Goal: Information Seeking & Learning: Learn about a topic

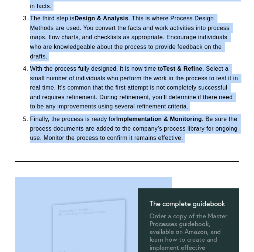
scroll to position [259, 0]
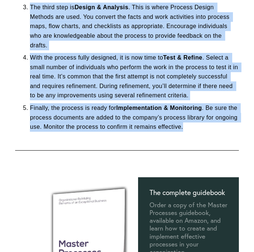
drag, startPoint x: 16, startPoint y: 123, endPoint x: -44, endPoint y: 153, distance: 66.8
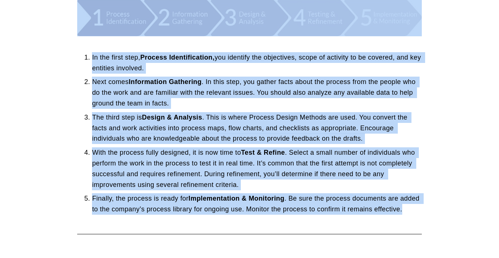
scroll to position [205, 0]
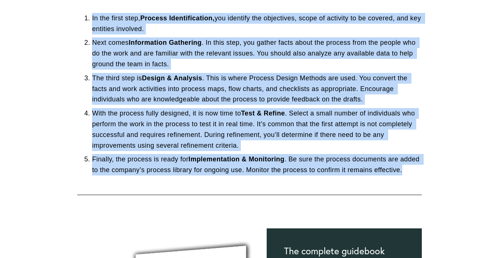
drag, startPoint x: 102, startPoint y: 100, endPoint x: 184, endPoint y: 184, distance: 117.6
copy div "Lor ipsu dolor si ametcon adipiscinge Seddoeiu Tempor Incididu utl Etdolor Mag …"
